Goal: Navigation & Orientation: Understand site structure

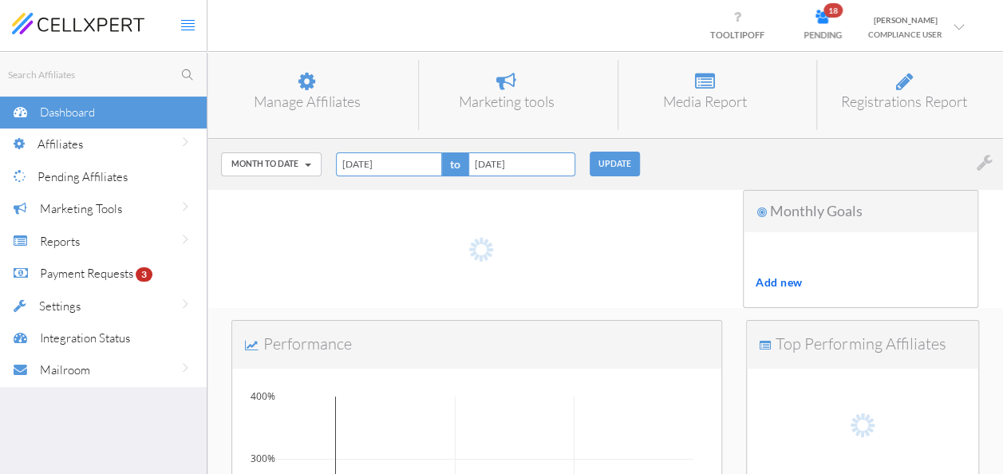
click at [99, 148] on div "Affiliates" at bounding box center [121, 144] width 169 height 33
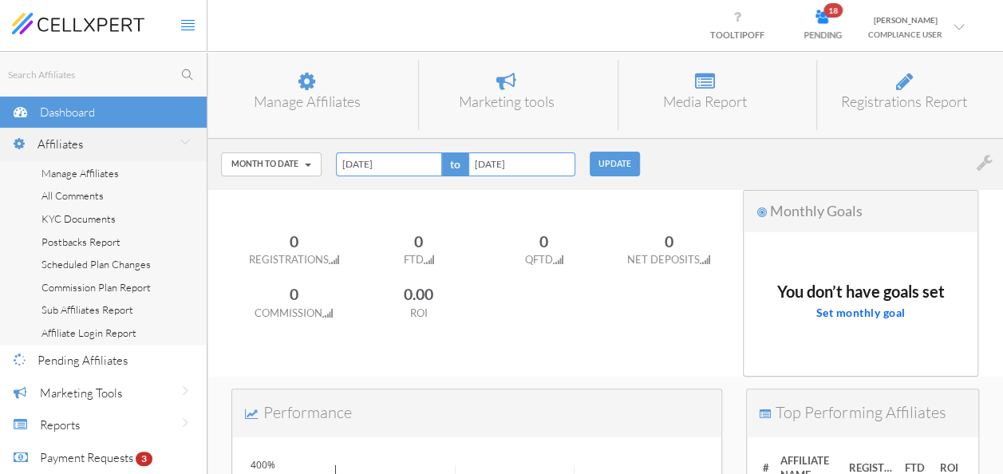
click at [73, 115] on span "Dashboard" at bounding box center [67, 111] width 55 height 15
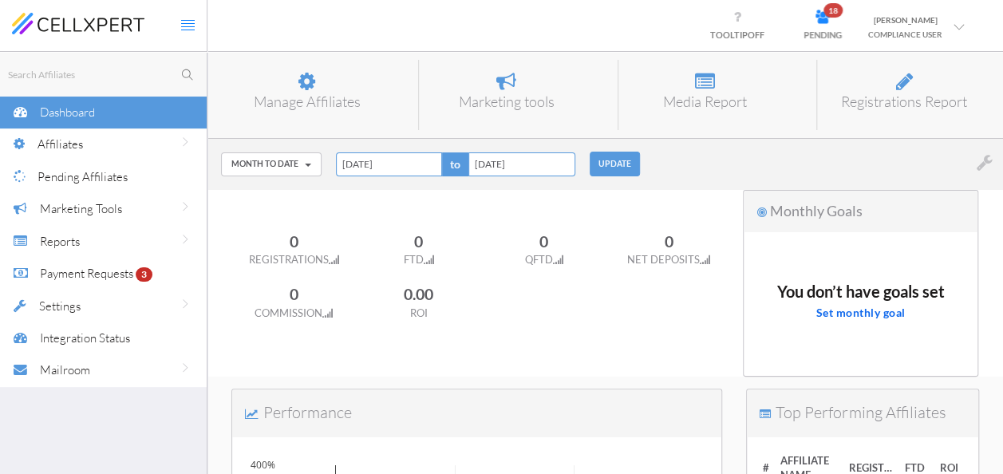
click at [73, 115] on span "Dashboard" at bounding box center [67, 111] width 55 height 15
click at [73, 148] on span "Affiliates" at bounding box center [59, 143] width 45 height 15
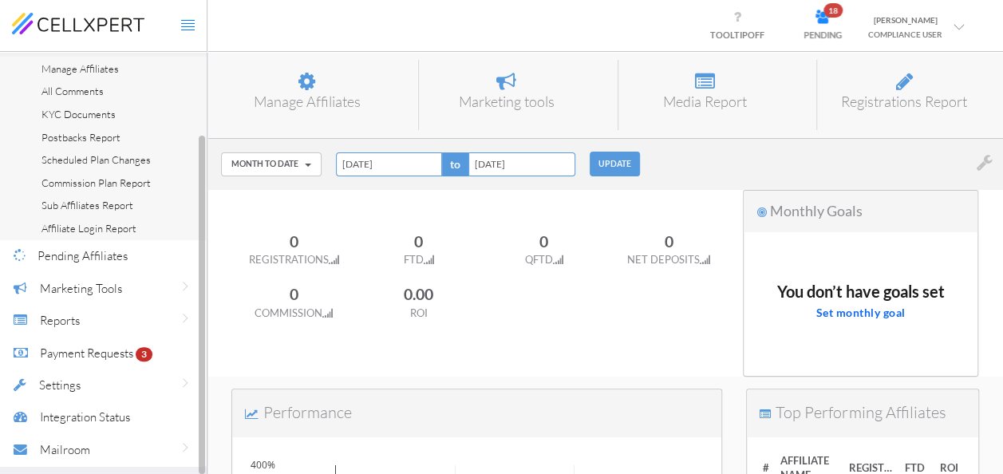
scroll to position [25, 0]
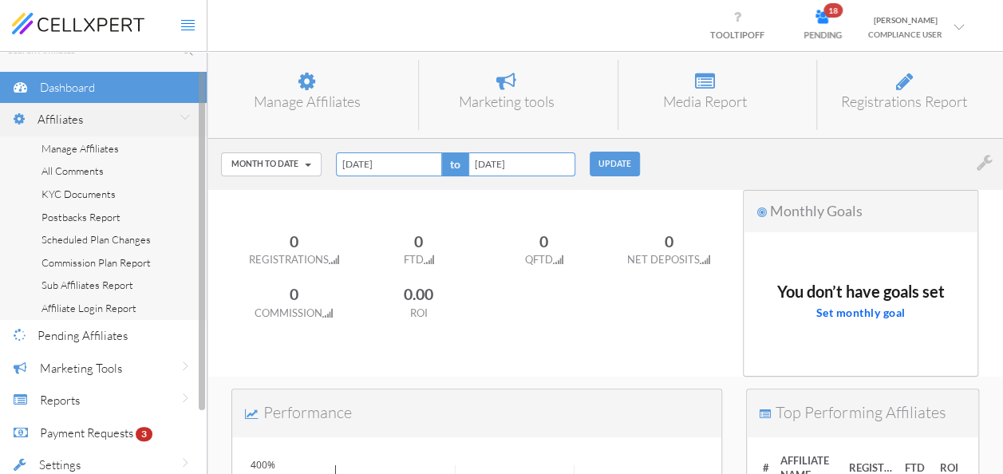
click at [14, 119] on icon at bounding box center [19, 120] width 14 height 16
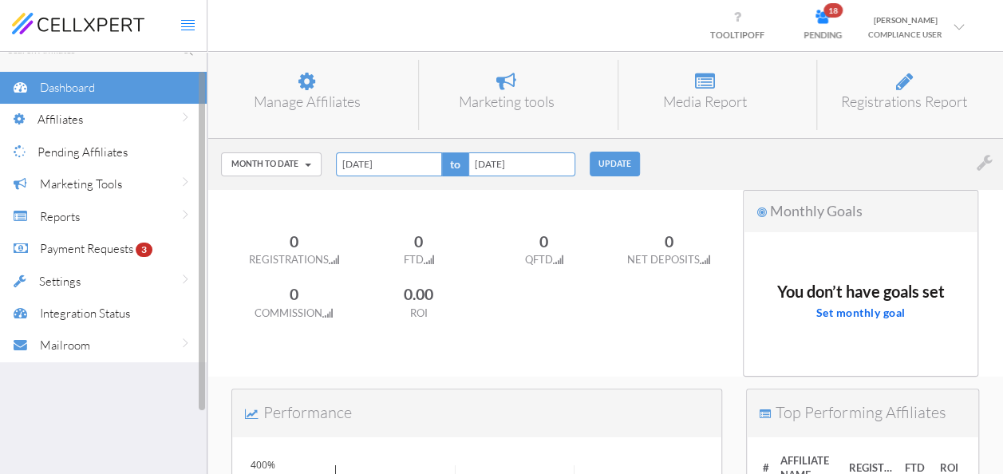
click at [82, 120] on span "Affiliates" at bounding box center [59, 119] width 45 height 15
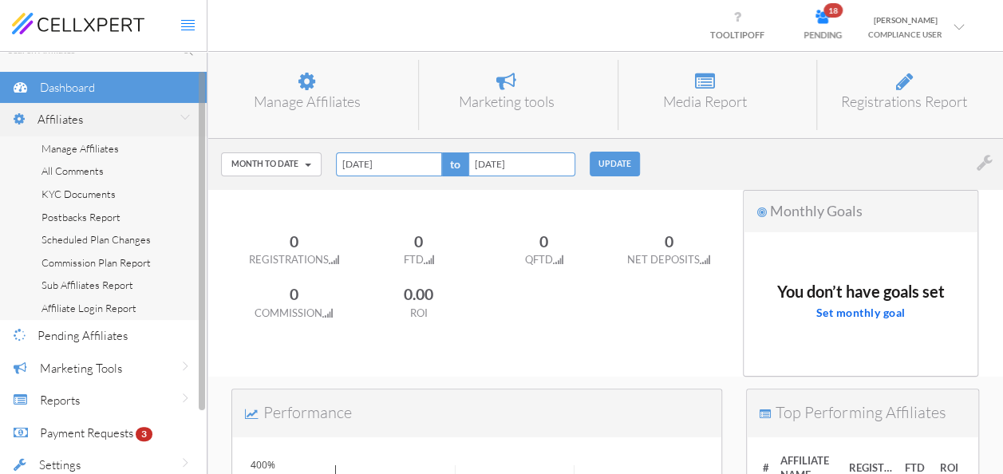
click at [69, 128] on div "Affiliates" at bounding box center [121, 119] width 169 height 33
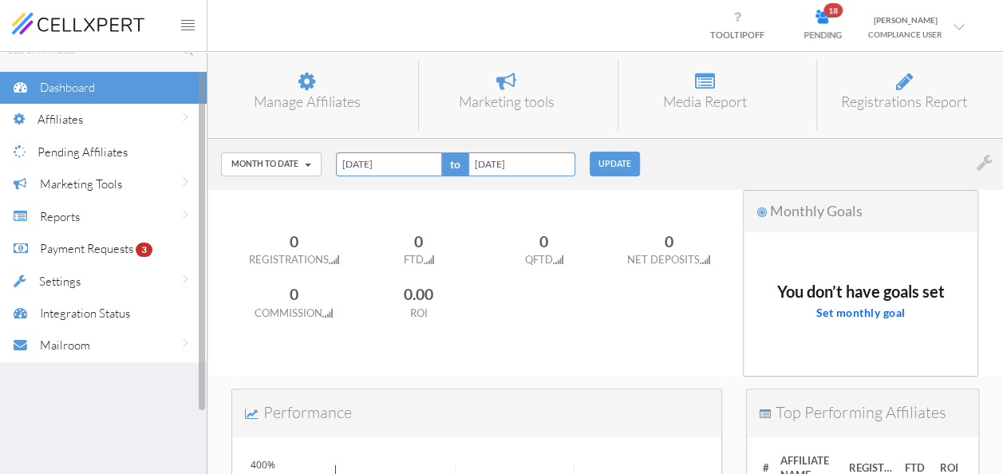
click at [58, 278] on span "Settings" at bounding box center [59, 281] width 41 height 15
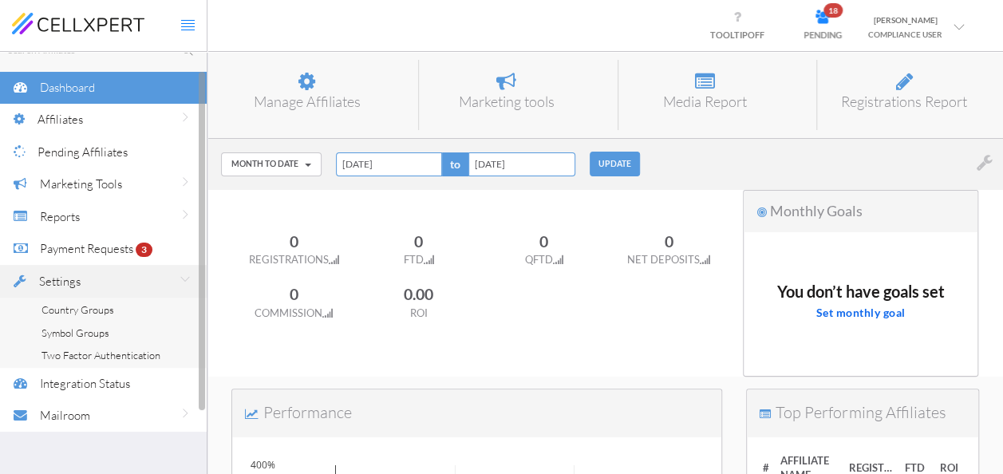
click at [78, 377] on span "Integration Status" at bounding box center [85, 383] width 90 height 15
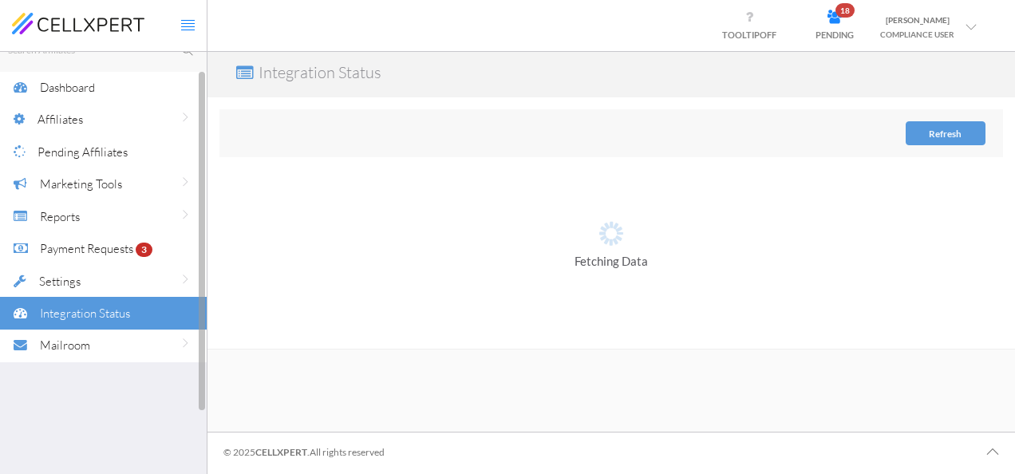
click at [80, 122] on span "Affiliates" at bounding box center [59, 119] width 45 height 15
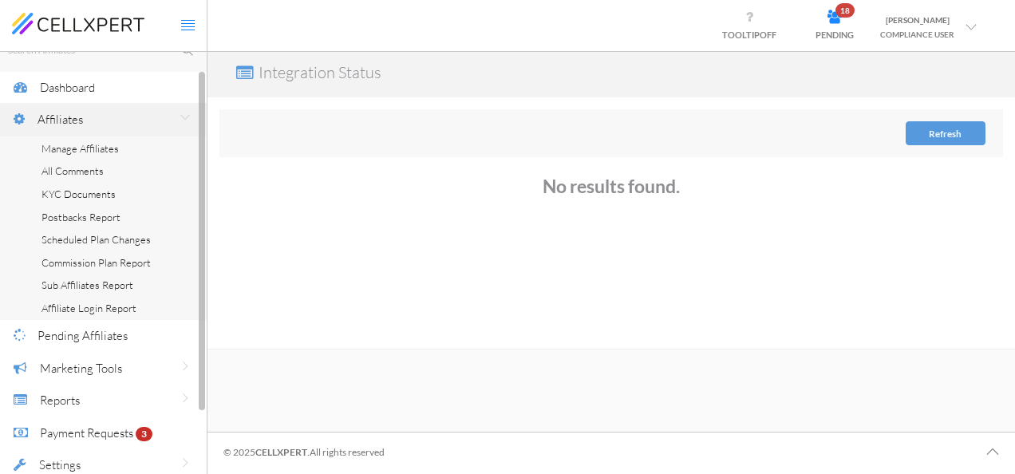
click at [80, 234] on span "Scheduled Plan Changes" at bounding box center [95, 239] width 109 height 13
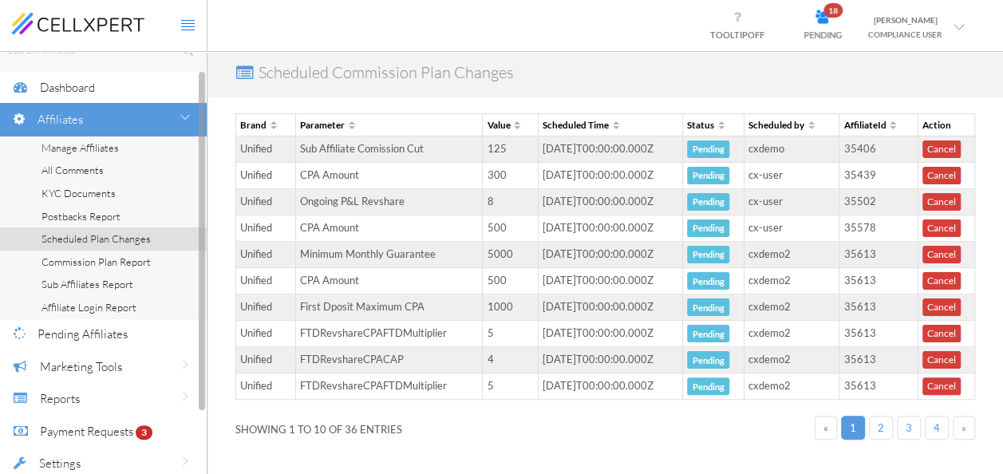
click at [76, 261] on span "Commission Plan Report" at bounding box center [95, 261] width 109 height 13
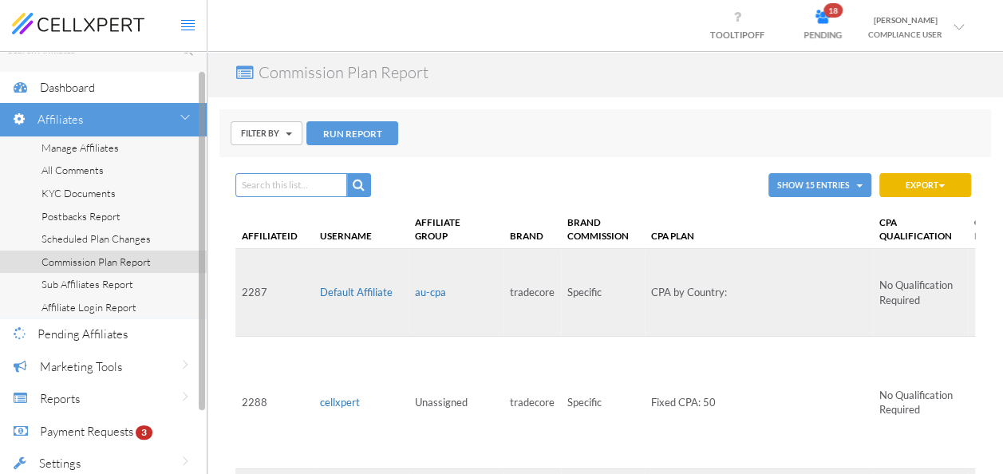
click at [72, 218] on span "Postbacks Report" at bounding box center [80, 216] width 79 height 13
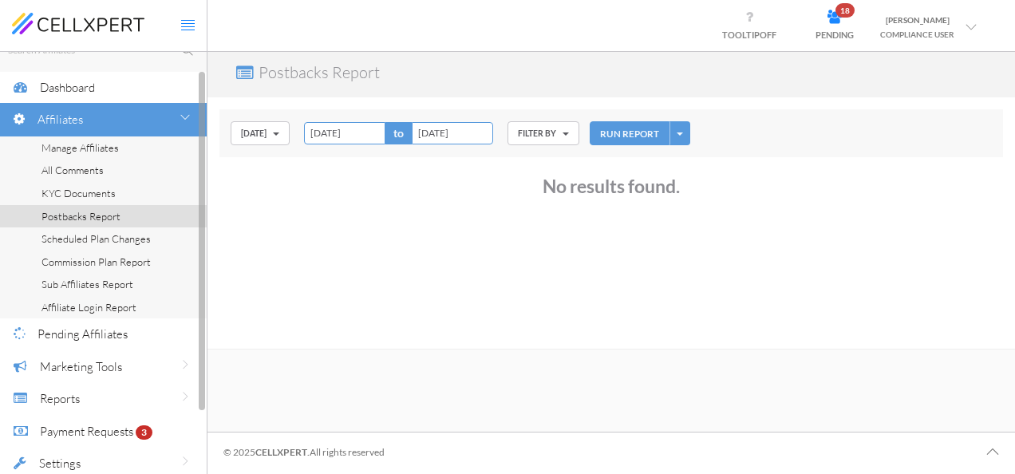
click at [91, 143] on span "Manage Affiliates" at bounding box center [79, 147] width 77 height 13
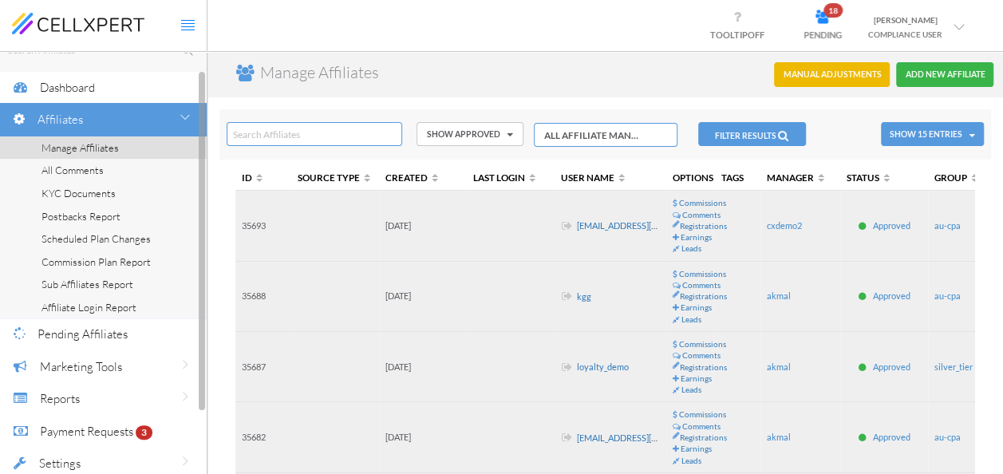
click at [73, 187] on span "KYC Documents" at bounding box center [78, 193] width 74 height 13
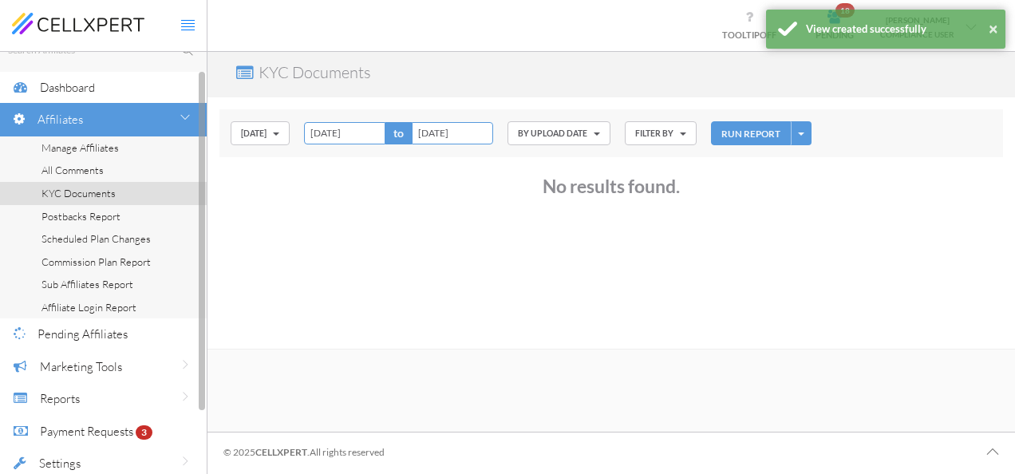
click at [61, 214] on span "Postbacks Report" at bounding box center [80, 216] width 79 height 13
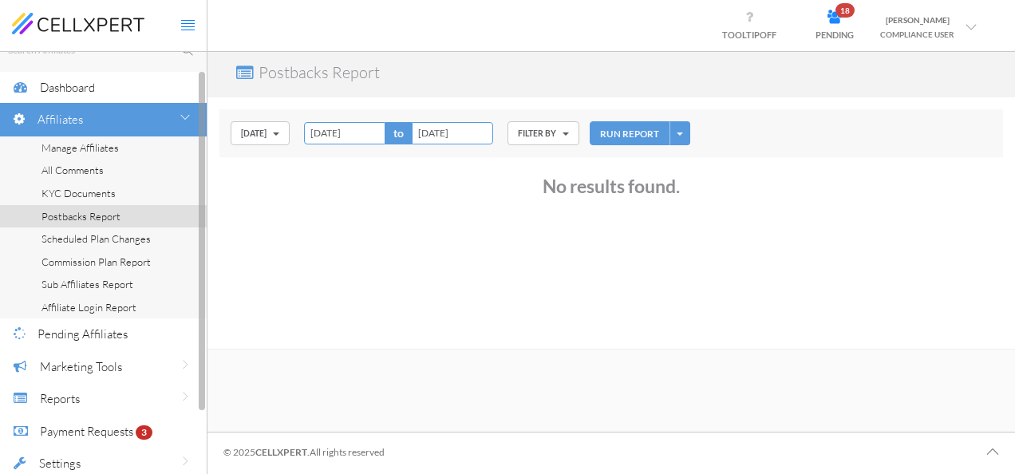
click at [38, 85] on div at bounding box center [20, 87] width 40 height 33
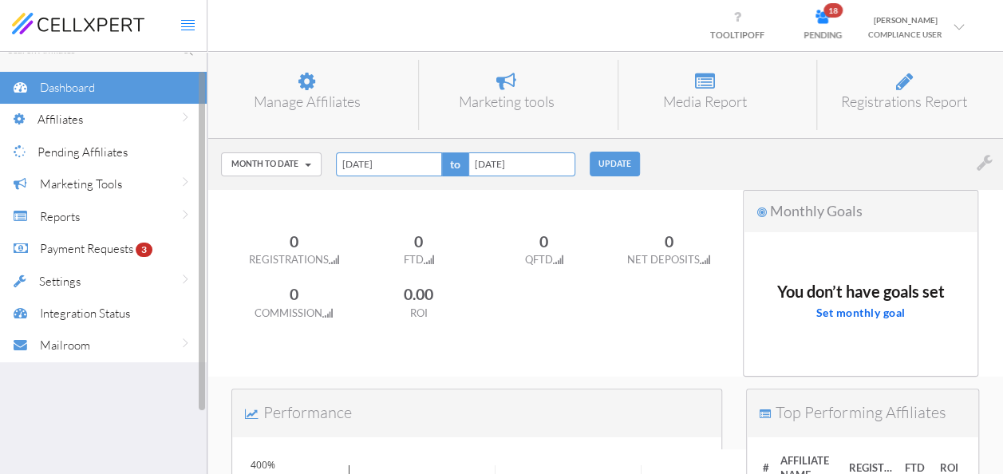
click at [38, 85] on div at bounding box center [20, 87] width 40 height 33
click at [66, 124] on span "Affiliates" at bounding box center [59, 119] width 45 height 15
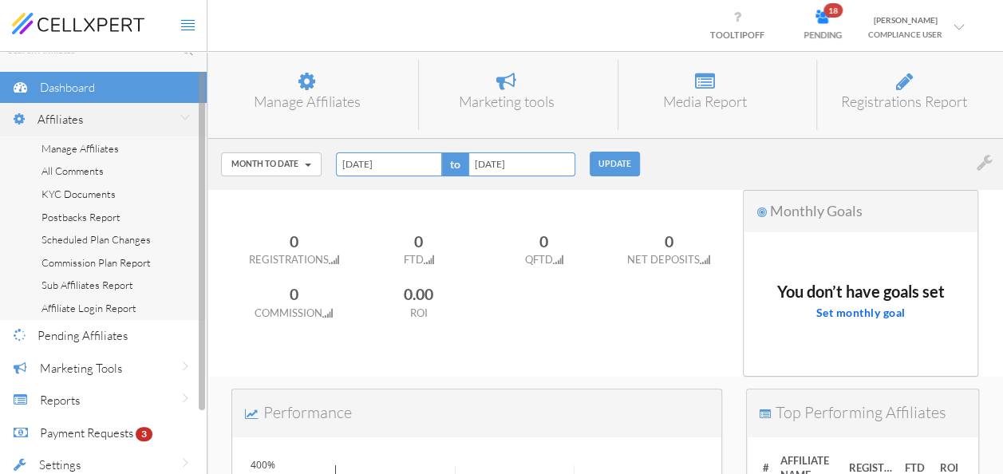
click at [67, 192] on span "KYC Documents" at bounding box center [78, 193] width 74 height 13
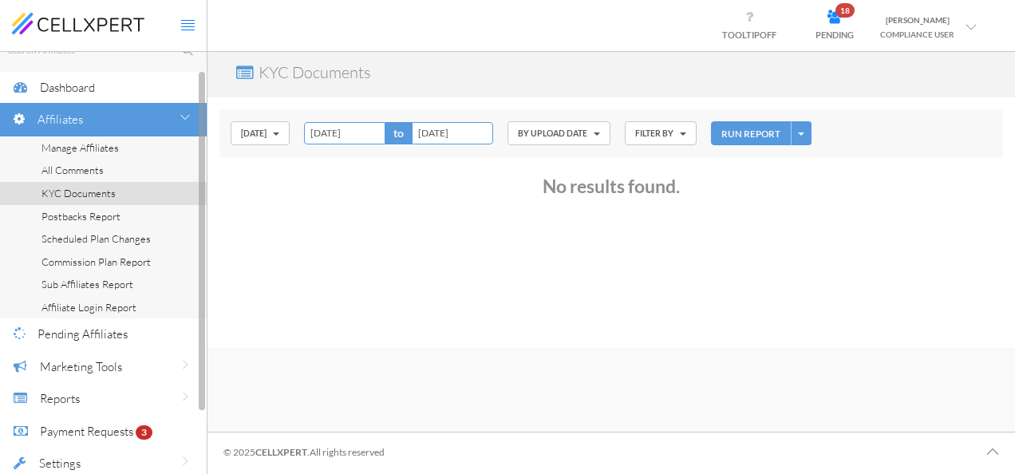
click at [66, 215] on span "Postbacks Report" at bounding box center [80, 216] width 79 height 13
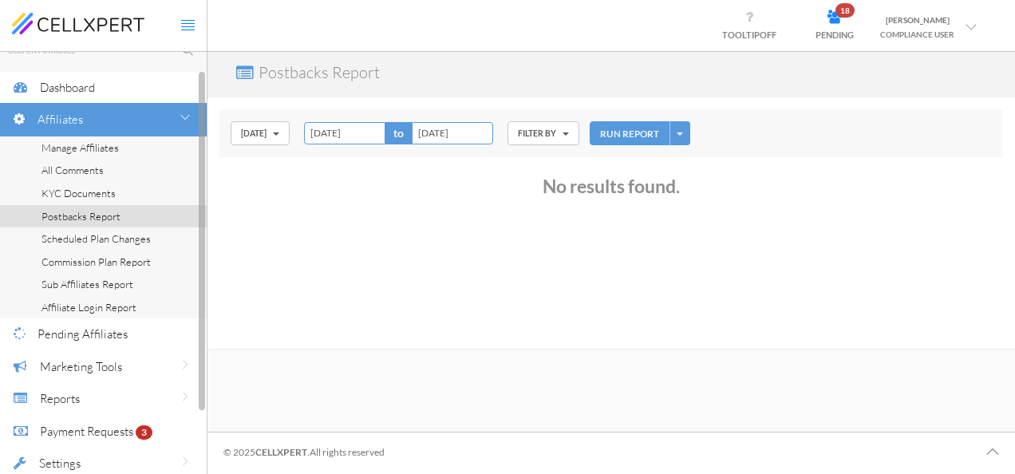
click at [57, 236] on span "Scheduled Plan Changes" at bounding box center [95, 238] width 109 height 13
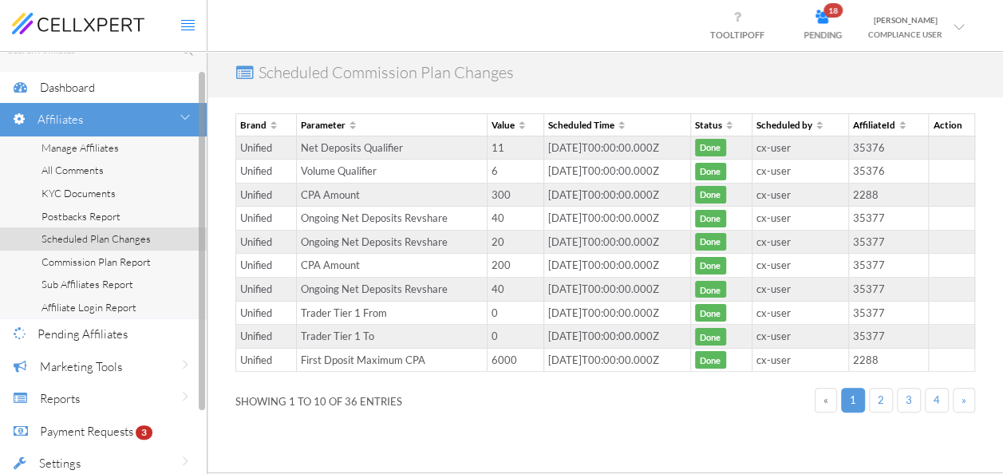
click at [105, 266] on span "Commission Plan Report" at bounding box center [95, 261] width 109 height 13
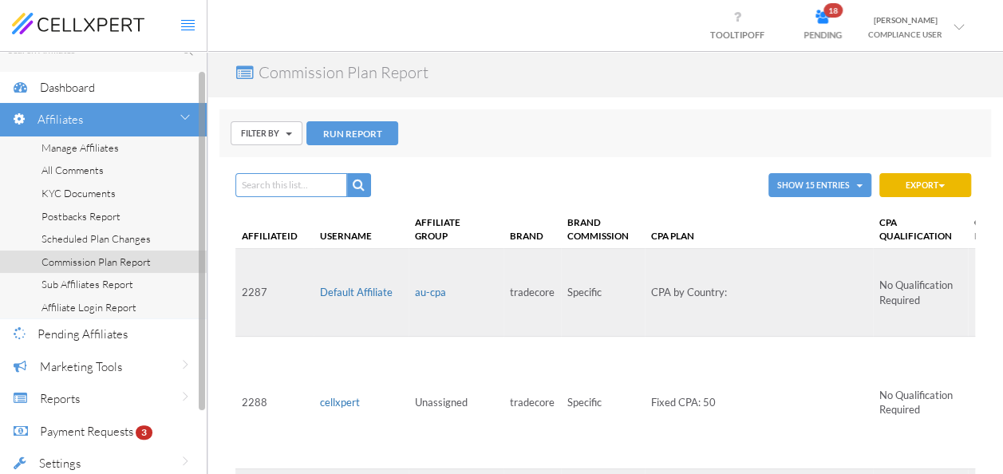
click at [102, 282] on span "Sub Affiliates Report" at bounding box center [87, 284] width 92 height 13
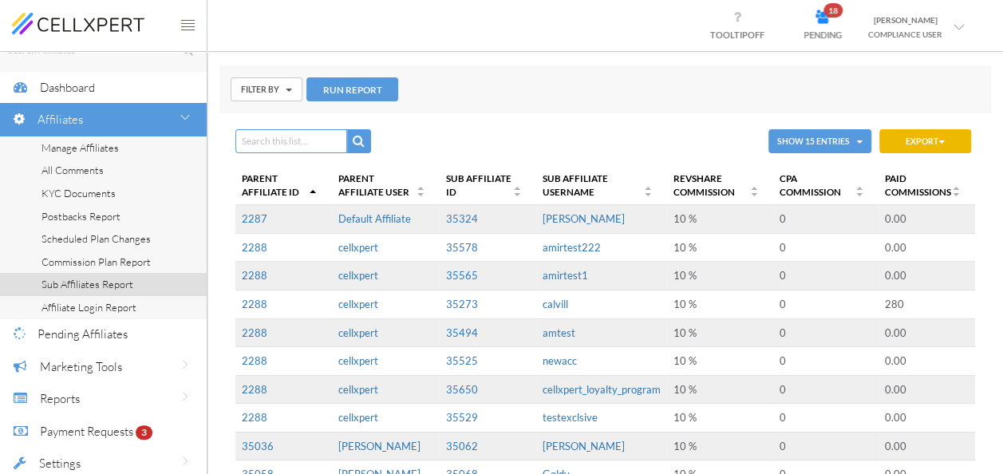
scroll to position [80, 0]
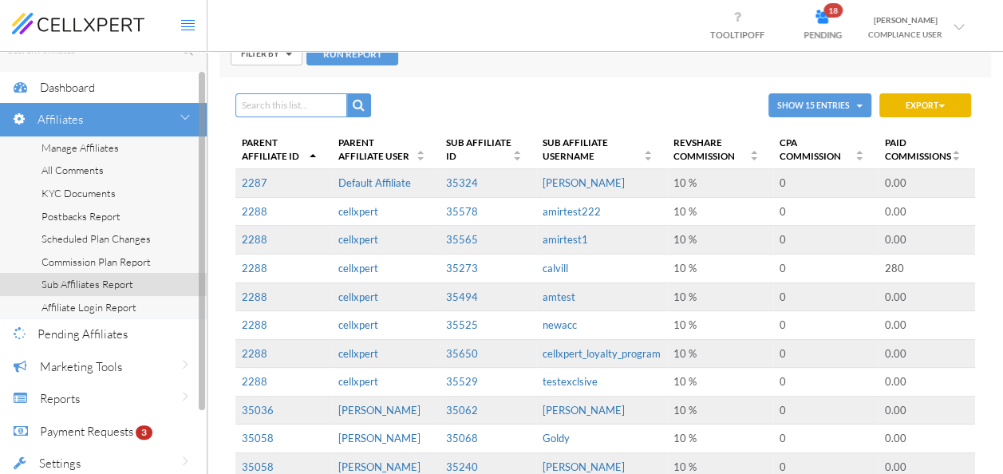
click at [72, 301] on span "Affiliate Login Report" at bounding box center [88, 307] width 95 height 13
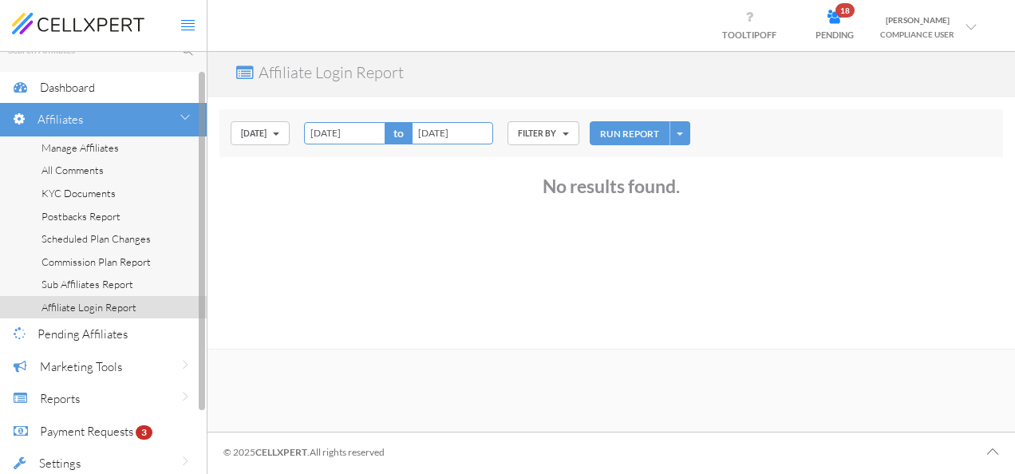
click at [85, 281] on span "Sub Affiliates Report" at bounding box center [87, 284] width 92 height 13
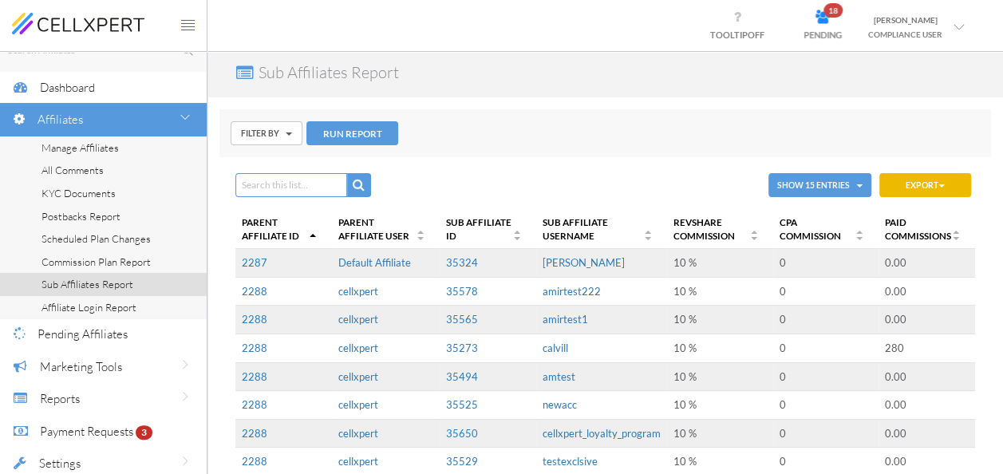
click at [956, 24] on icon at bounding box center [958, 27] width 11 height 11
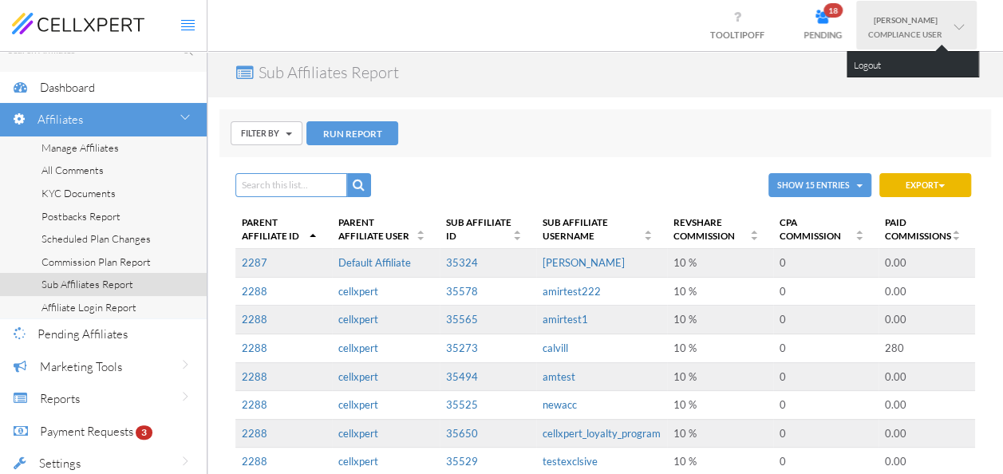
click at [489, 90] on div "Sub Affiliates Report" at bounding box center [604, 74] width 795 height 45
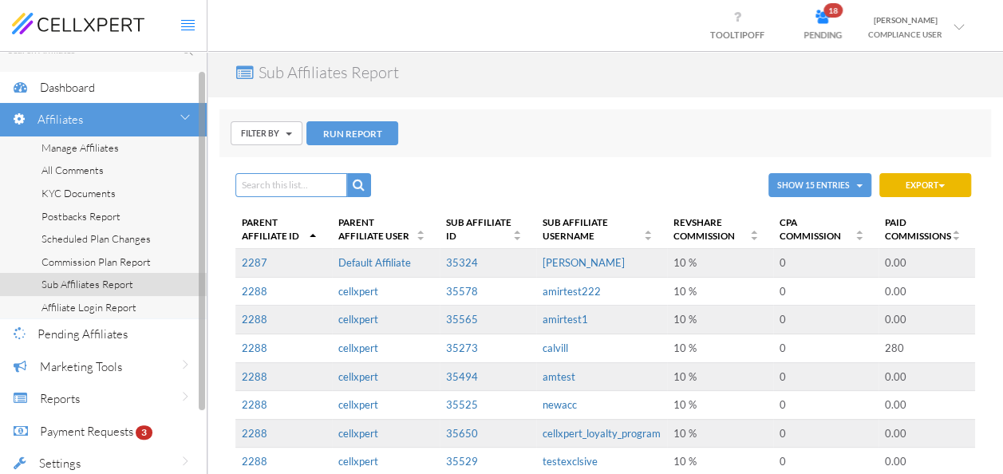
click at [73, 334] on span "Pending Affiliates" at bounding box center [82, 333] width 90 height 15
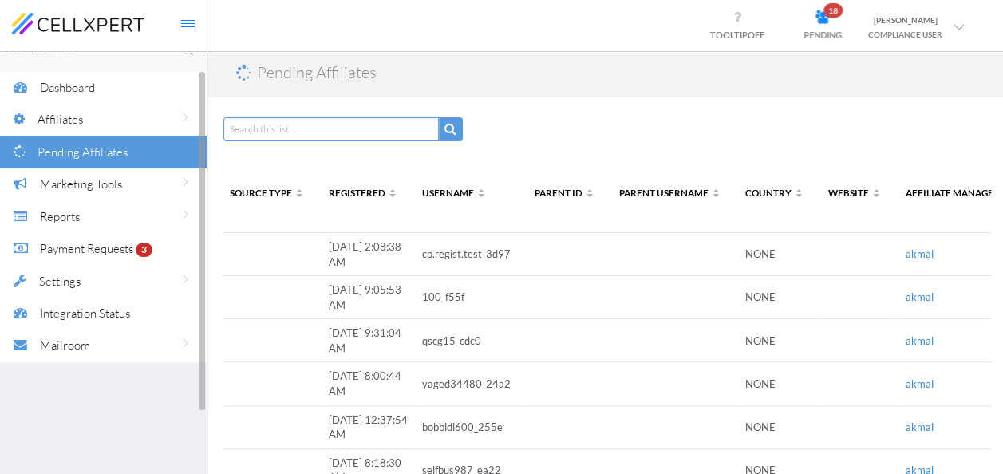
click at [81, 183] on span "Marketing Tools" at bounding box center [81, 183] width 82 height 15
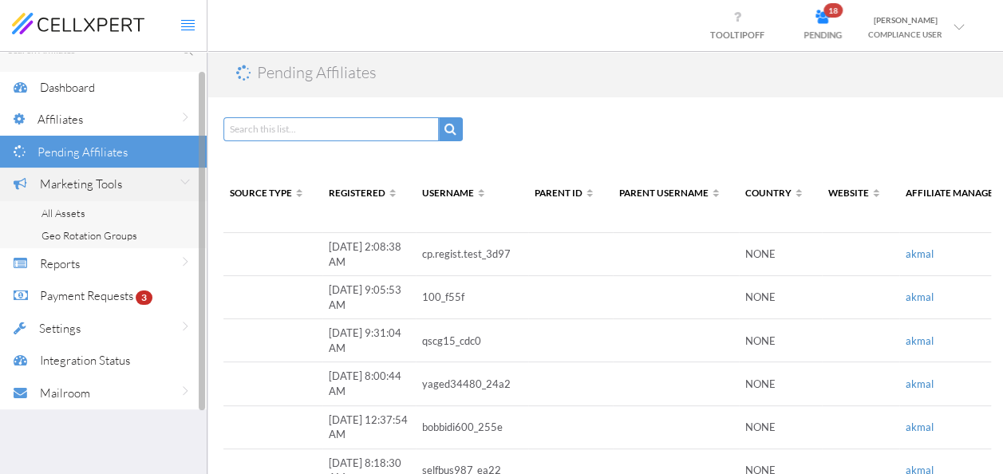
click at [53, 264] on span "Reports" at bounding box center [60, 263] width 40 height 15
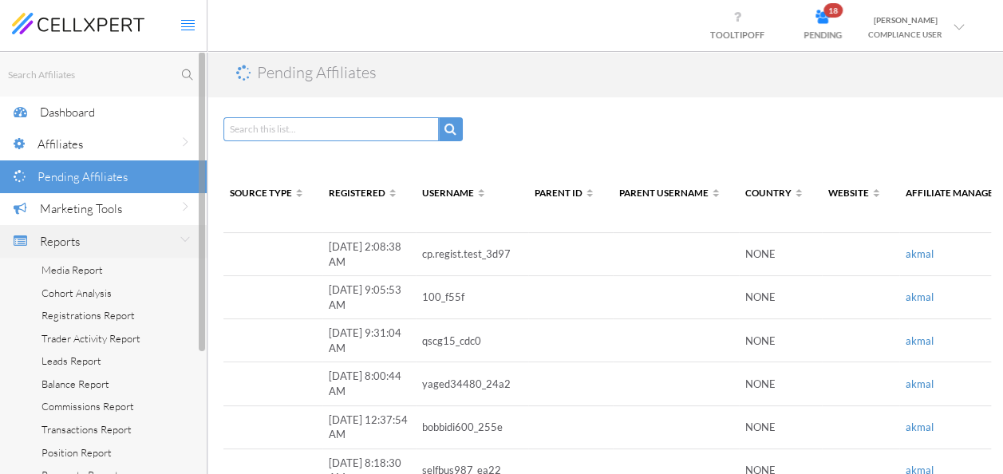
click at [27, 239] on icon at bounding box center [20, 242] width 16 height 16
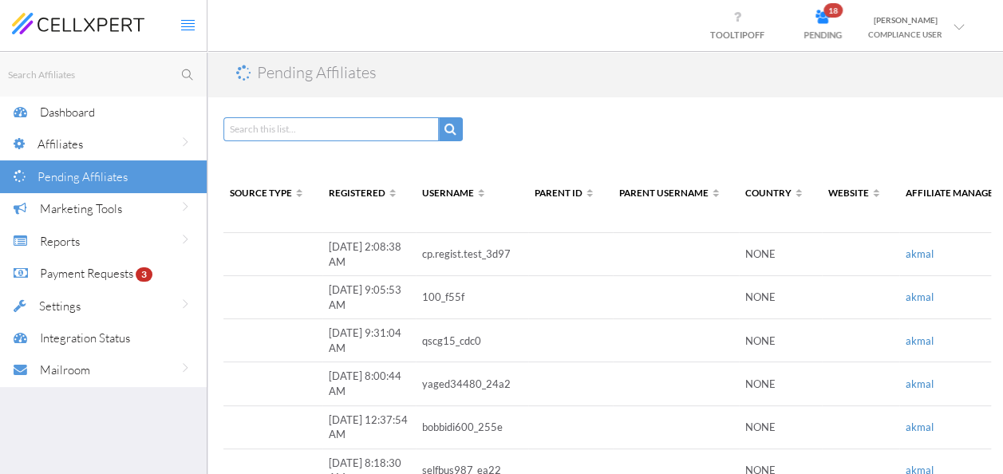
click at [188, 33] on link at bounding box center [194, 26] width 26 height 52
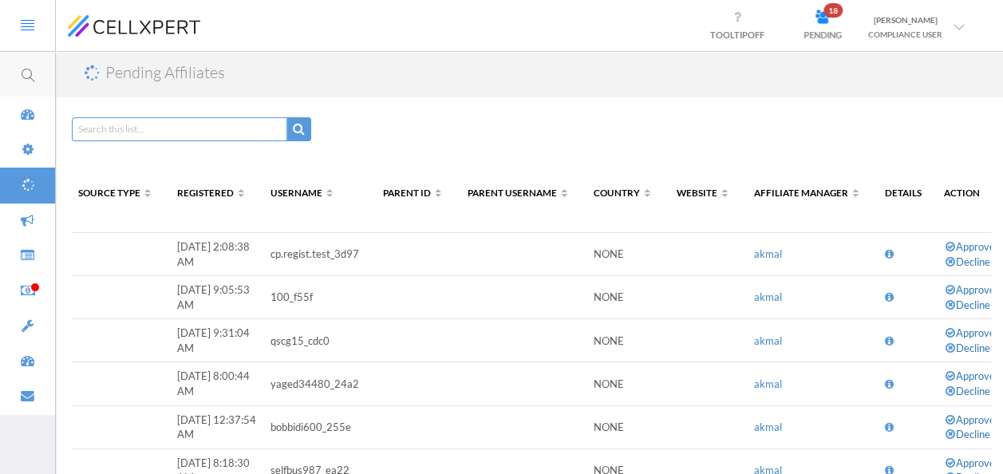
click at [30, 27] on icon at bounding box center [28, 25] width 14 height 14
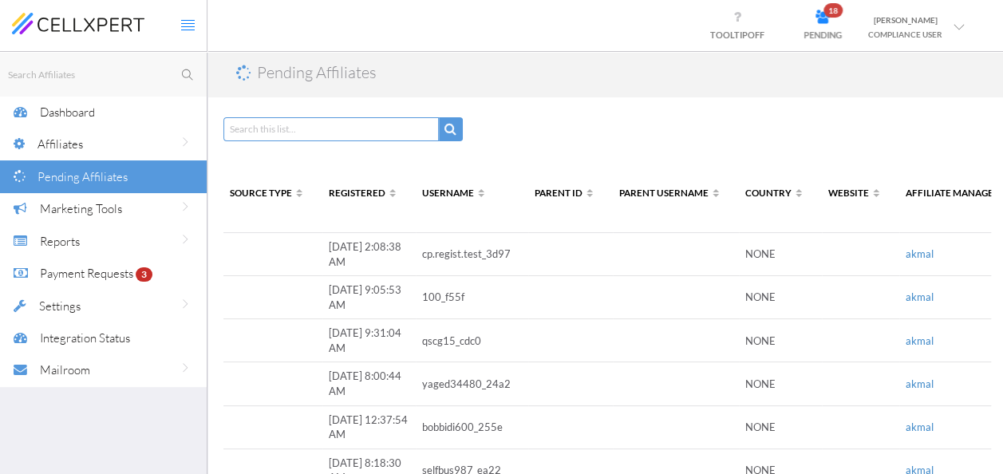
click at [966, 40] on link "[PERSON_NAME] COMPLIANCE USER" at bounding box center [916, 25] width 120 height 49
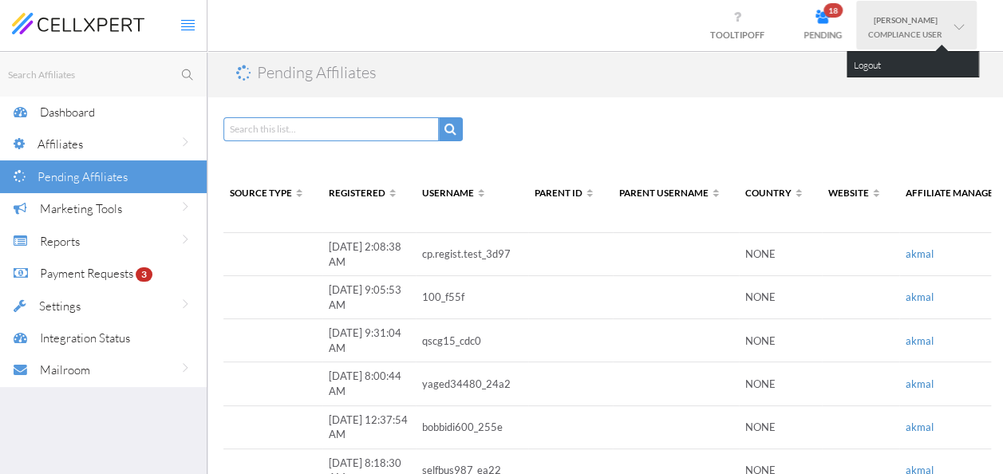
click at [783, 101] on div at bounding box center [604, 125] width 763 height 48
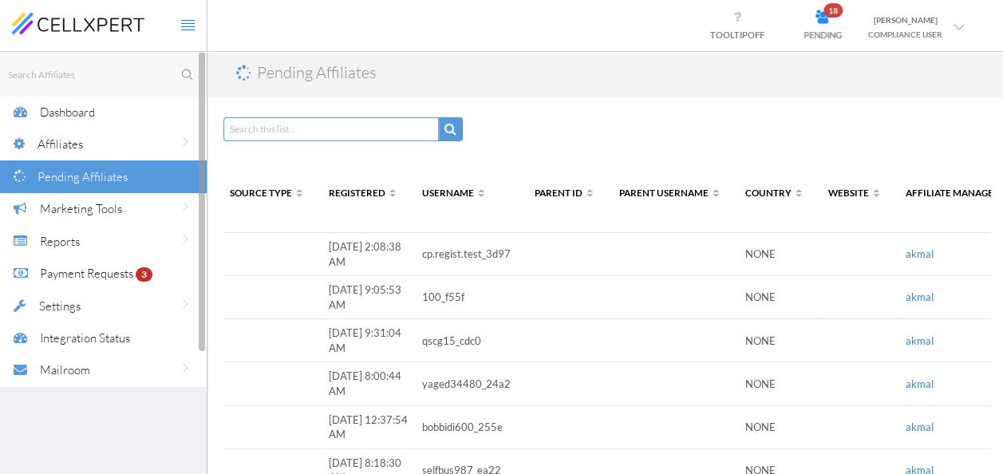
click at [88, 117] on span "Dashboard" at bounding box center [67, 111] width 55 height 15
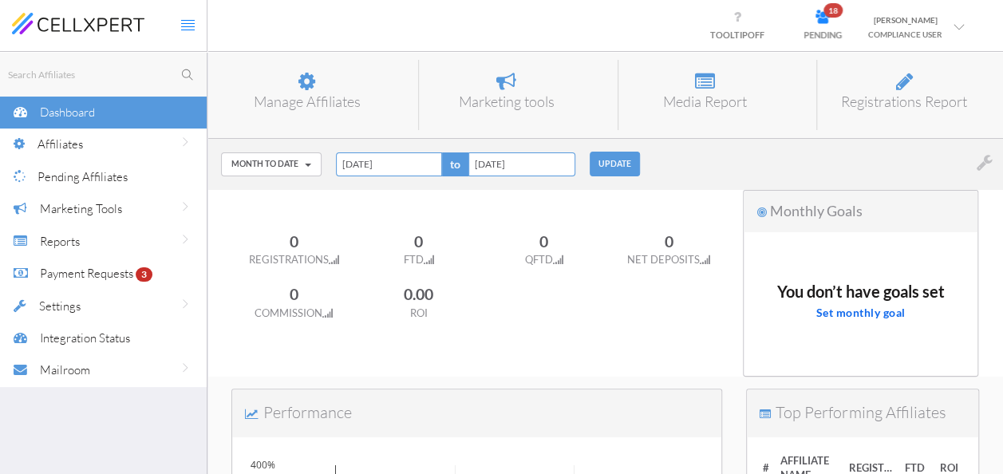
click at [320, 97] on h6 "Manage Affiliates" at bounding box center [306, 102] width 151 height 16
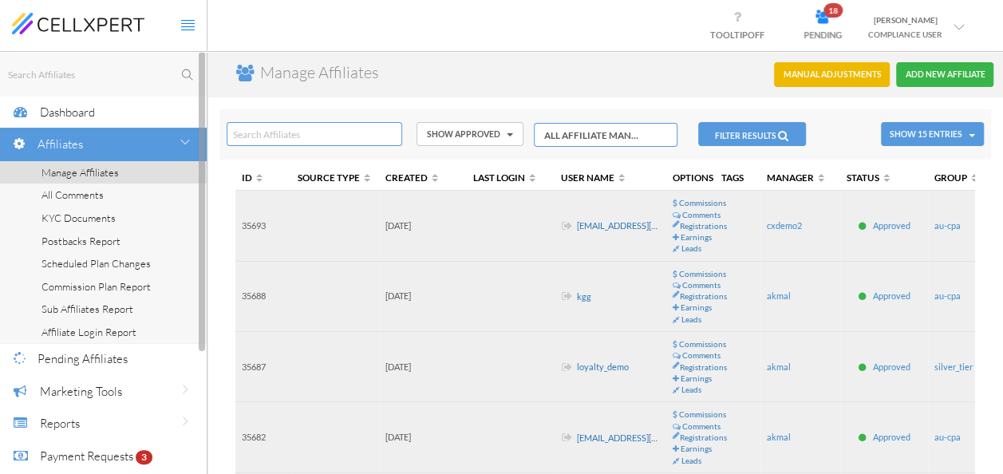
click at [81, 137] on span "Affiliates" at bounding box center [59, 143] width 45 height 15
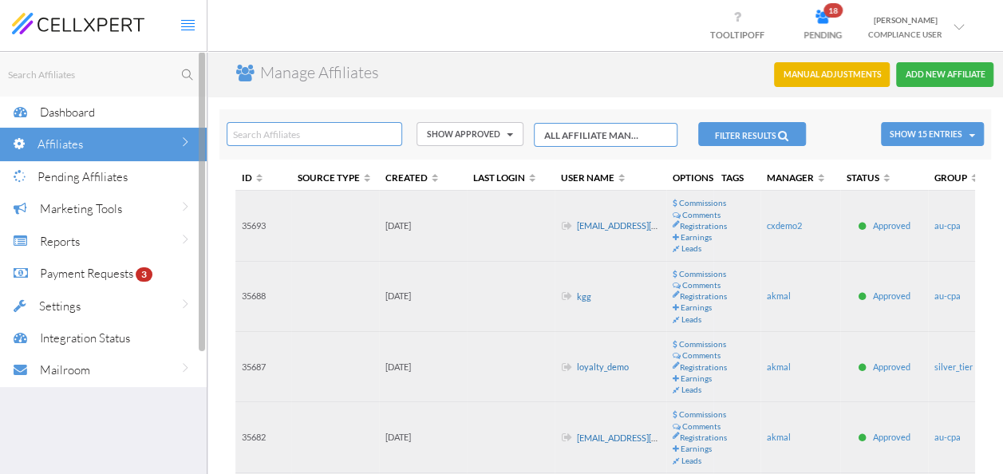
click at [81, 137] on span "Affiliates" at bounding box center [59, 143] width 45 height 15
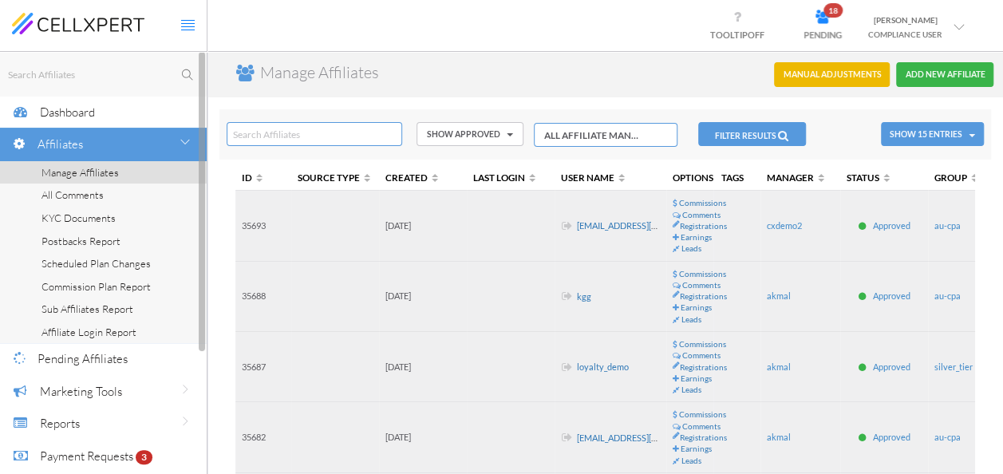
click at [69, 172] on span "Manage Affiliates" at bounding box center [79, 172] width 77 height 13
click at [61, 190] on span "All Comments" at bounding box center [72, 194] width 62 height 13
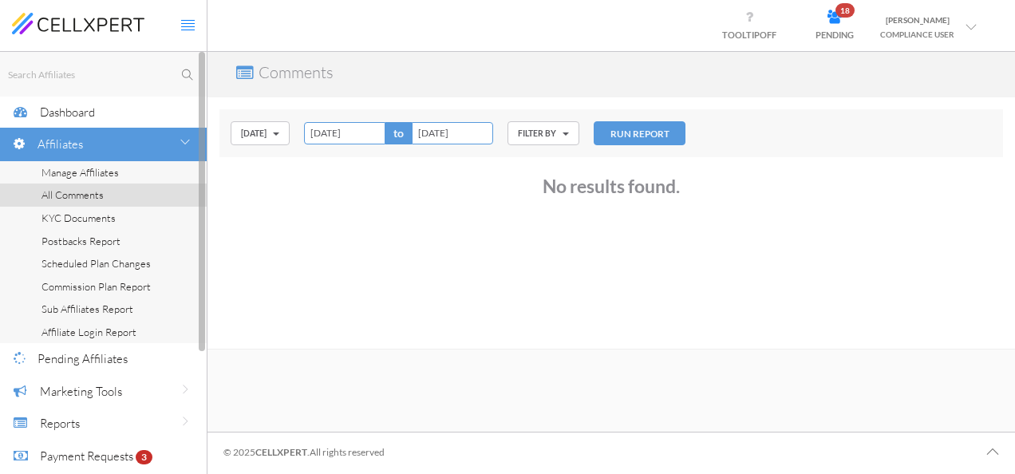
click at [62, 217] on span "KYC Documents" at bounding box center [78, 217] width 74 height 13
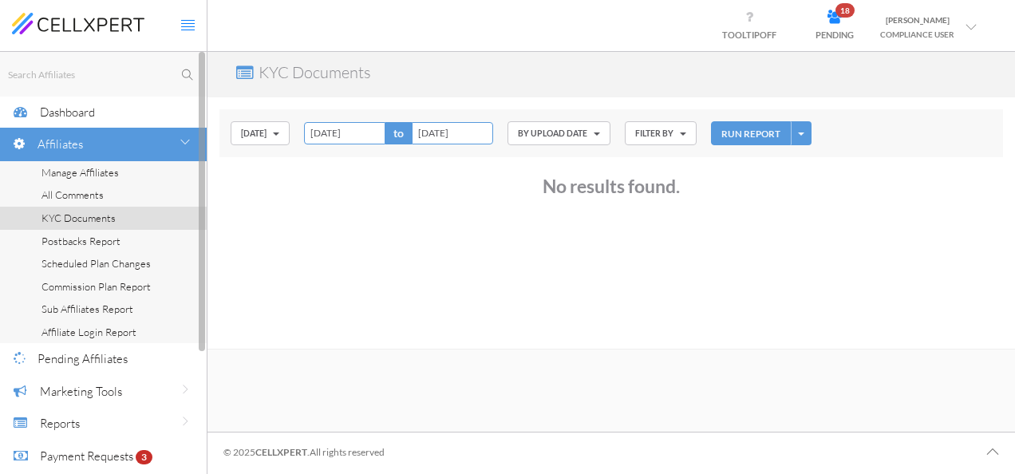
click at [65, 242] on span "Postbacks Report" at bounding box center [80, 240] width 79 height 13
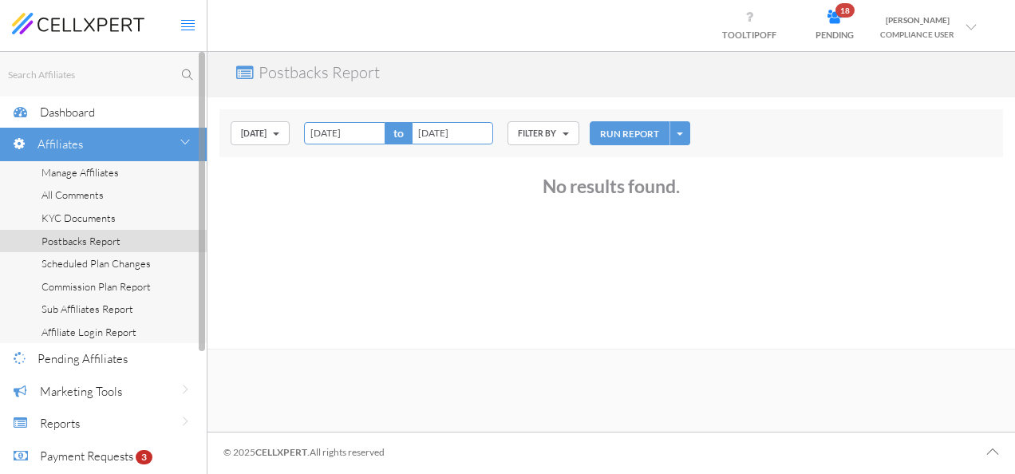
click at [65, 258] on span "Scheduled Plan Changes" at bounding box center [95, 263] width 109 height 13
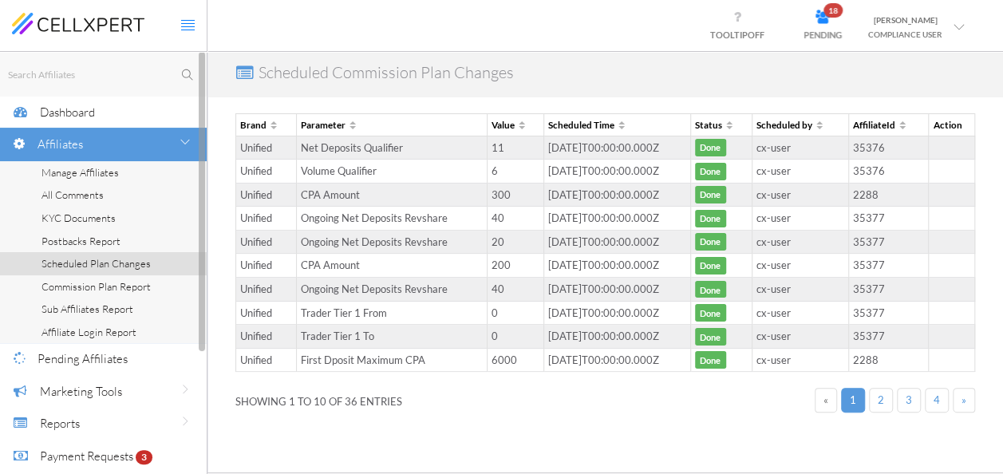
click at [64, 287] on span "Commission Plan Report" at bounding box center [95, 286] width 109 height 13
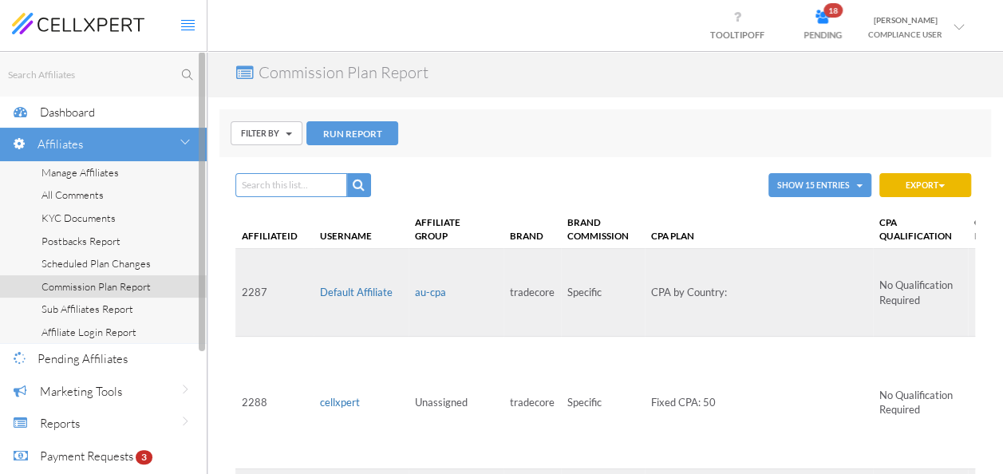
click at [113, 309] on span "Sub Affiliates Report" at bounding box center [87, 308] width 92 height 13
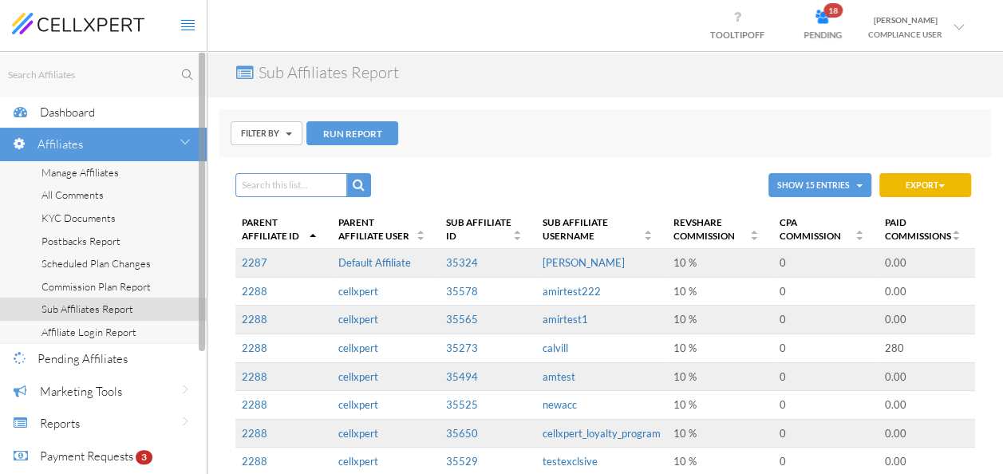
click at [98, 330] on span "Affiliate Login Report" at bounding box center [88, 331] width 95 height 13
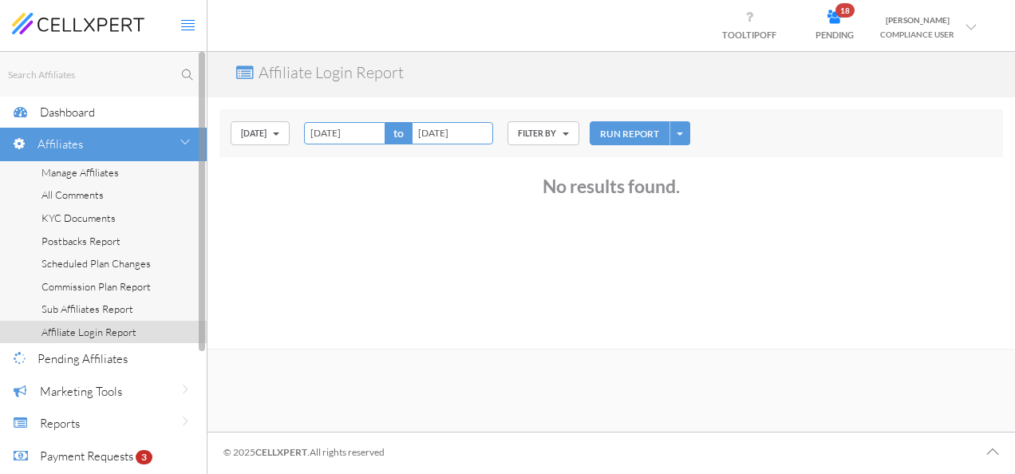
click at [118, 150] on div "Affiliates" at bounding box center [121, 144] width 169 height 33
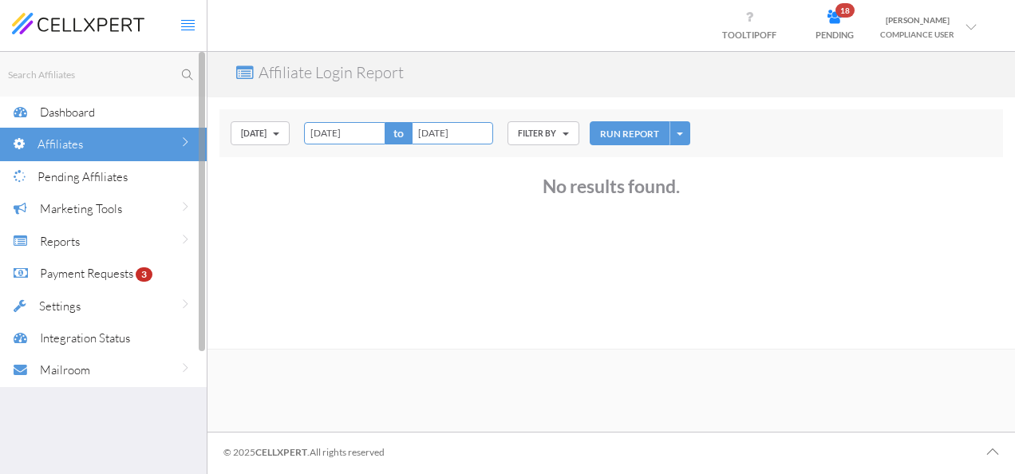
click at [112, 116] on div "Dashboard" at bounding box center [123, 112] width 167 height 33
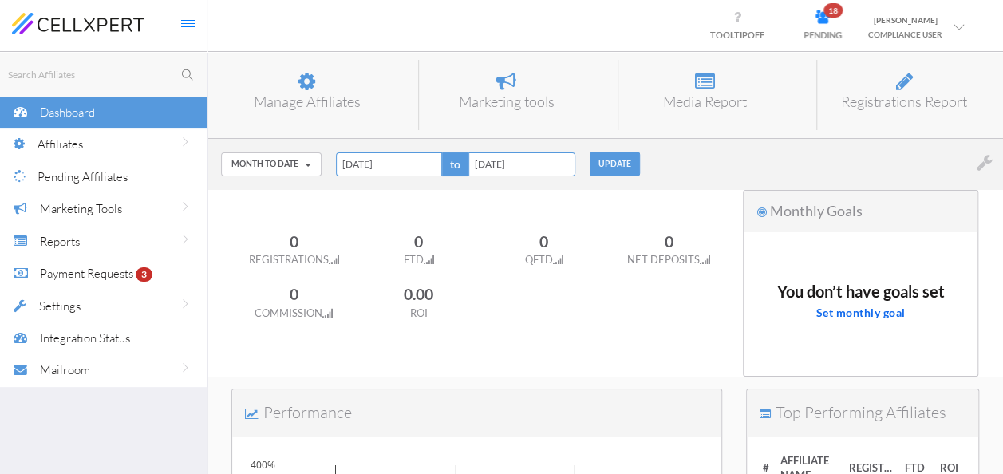
click at [48, 312] on span "Settings" at bounding box center [59, 305] width 41 height 15
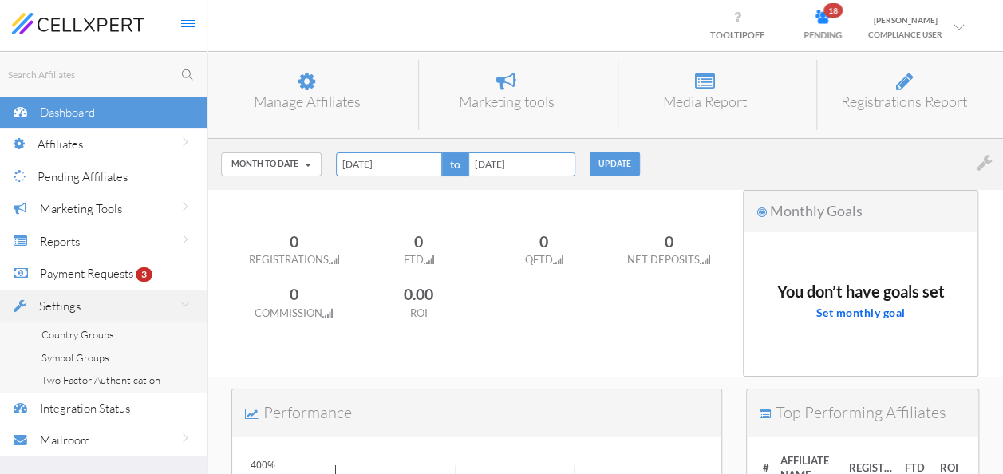
click at [75, 225] on div "Reports" at bounding box center [123, 241] width 167 height 33
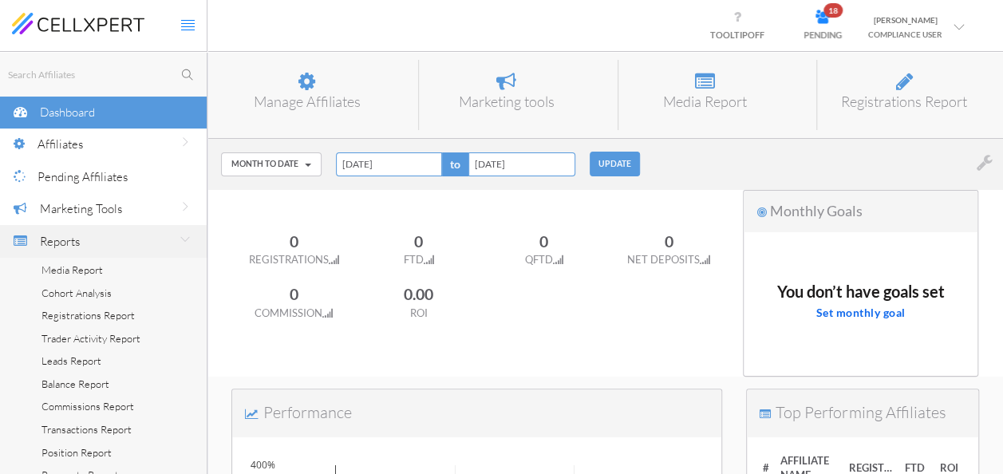
click at [86, 211] on span "Marketing Tools" at bounding box center [81, 208] width 82 height 15
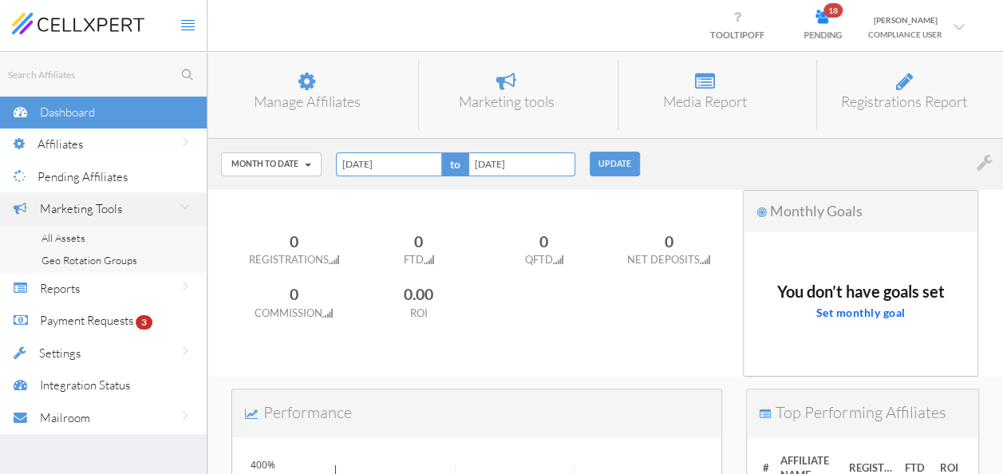
click at [89, 169] on span "Pending Affiliates" at bounding box center [82, 176] width 90 height 15
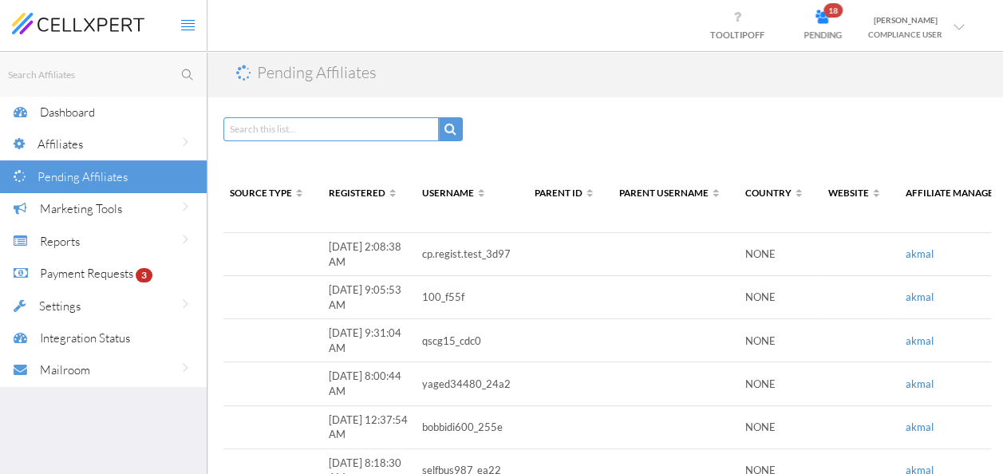
click at [83, 140] on div "Affiliates" at bounding box center [121, 144] width 169 height 33
